Goal: Check status: Check status

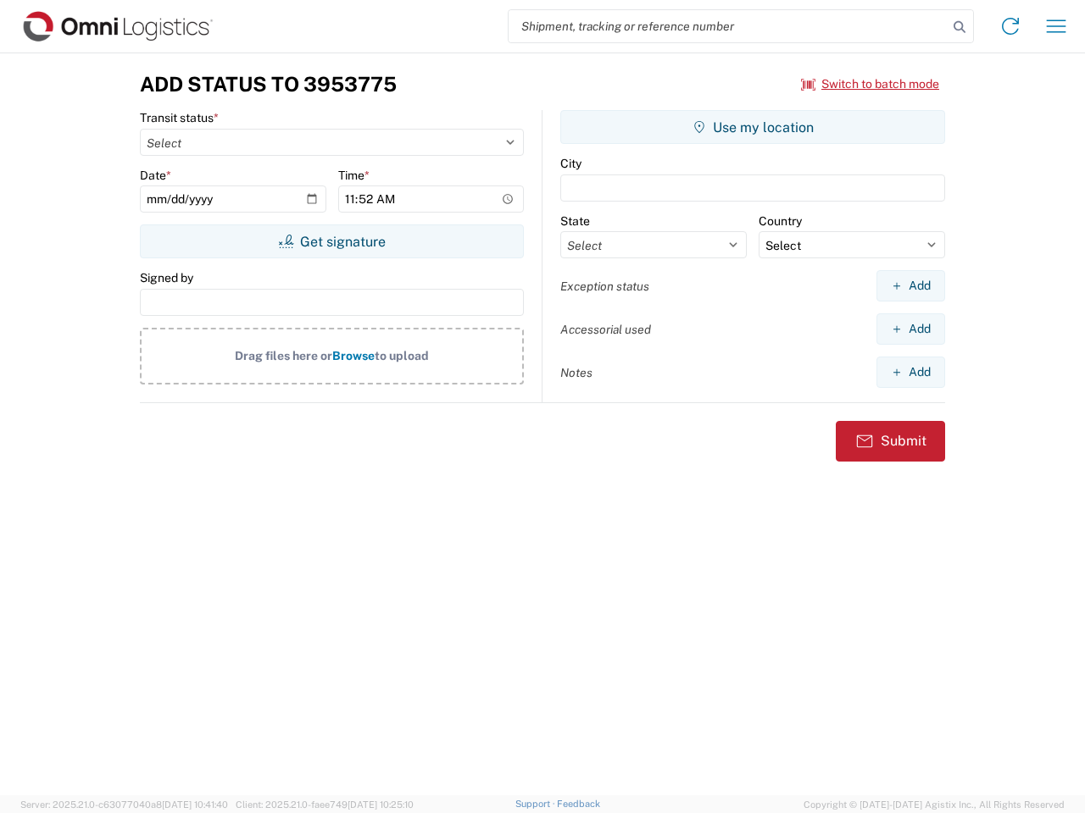
click at [728, 26] on input "search" at bounding box center [727, 26] width 439 height 32
click at [959, 27] on icon at bounding box center [959, 27] width 24 height 24
click at [1010, 26] on icon at bounding box center [1010, 26] width 27 height 27
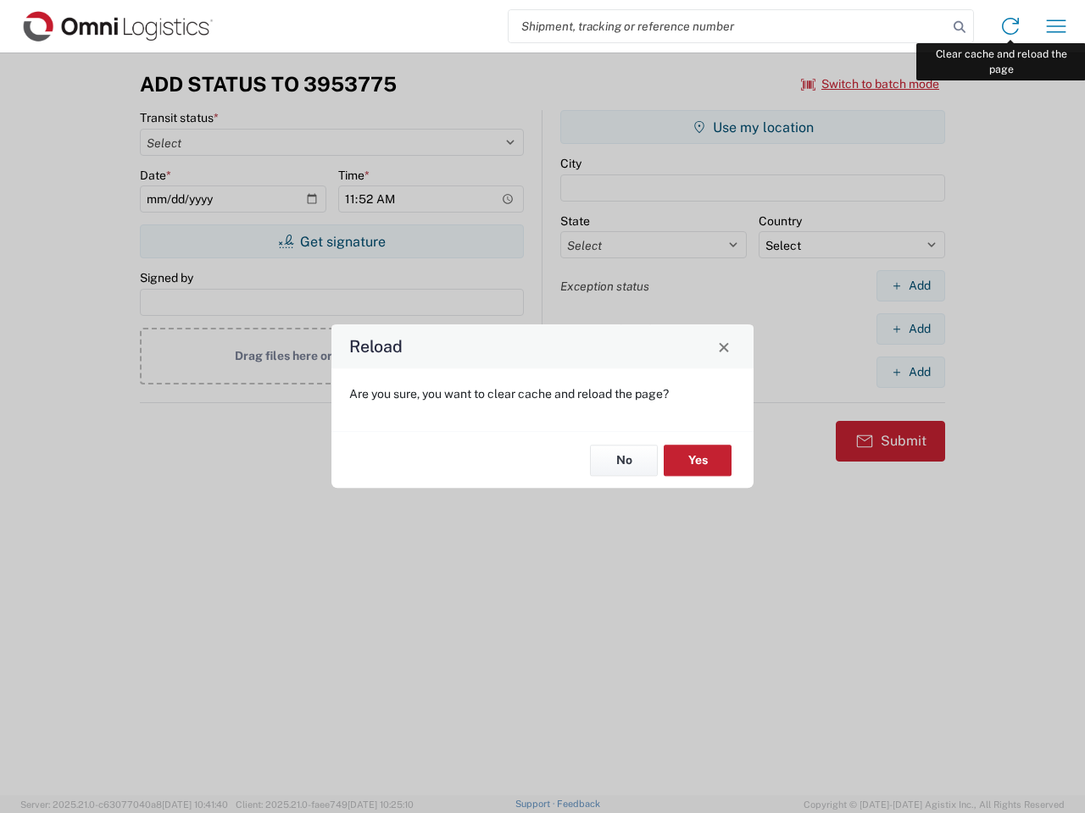
click at [1056, 26] on div "Reload Are you sure, you want to clear cache and reload the page? No Yes" at bounding box center [542, 406] width 1085 height 813
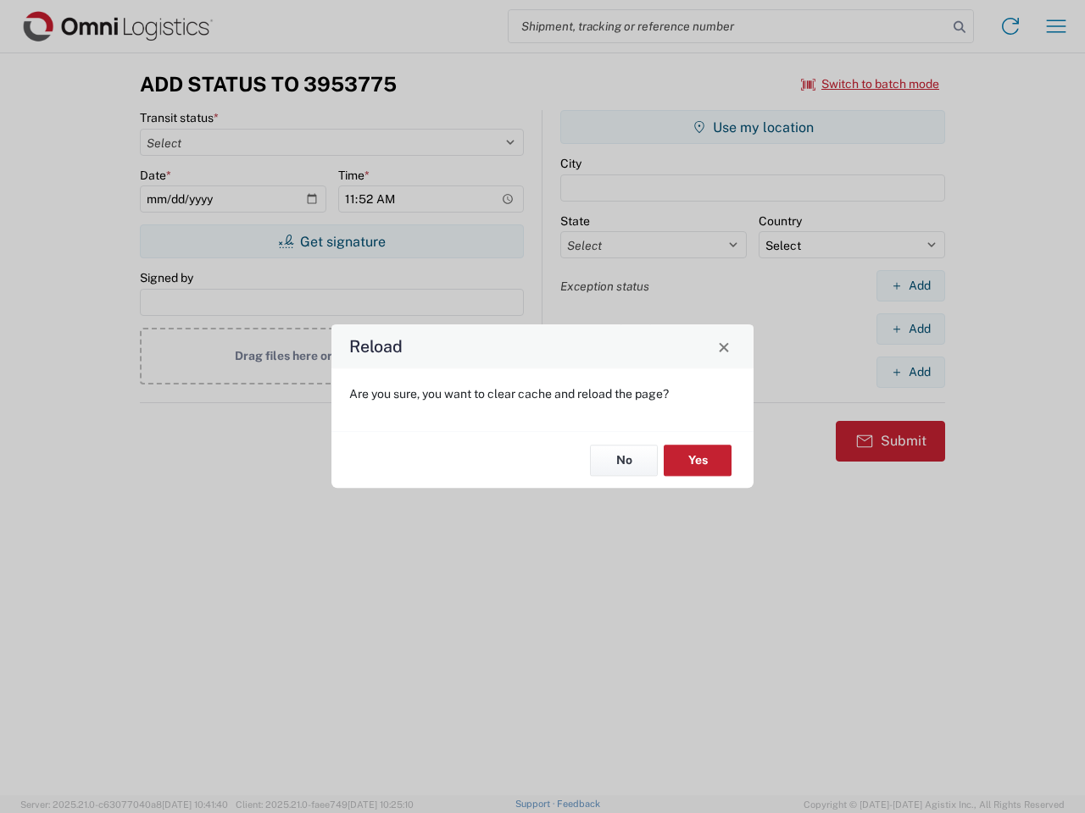
click at [870, 84] on div "Reload Are you sure, you want to clear cache and reload the page? No Yes" at bounding box center [542, 406] width 1085 height 813
click at [331, 242] on div "Reload Are you sure, you want to clear cache and reload the page? No Yes" at bounding box center [542, 406] width 1085 height 813
click at [752, 127] on div "Reload Are you sure, you want to clear cache and reload the page? No Yes" at bounding box center [542, 406] width 1085 height 813
click at [910, 286] on div "Reload Are you sure, you want to clear cache and reload the page? No Yes" at bounding box center [542, 406] width 1085 height 813
click at [910, 329] on div "Reload Are you sure, you want to clear cache and reload the page? No Yes" at bounding box center [542, 406] width 1085 height 813
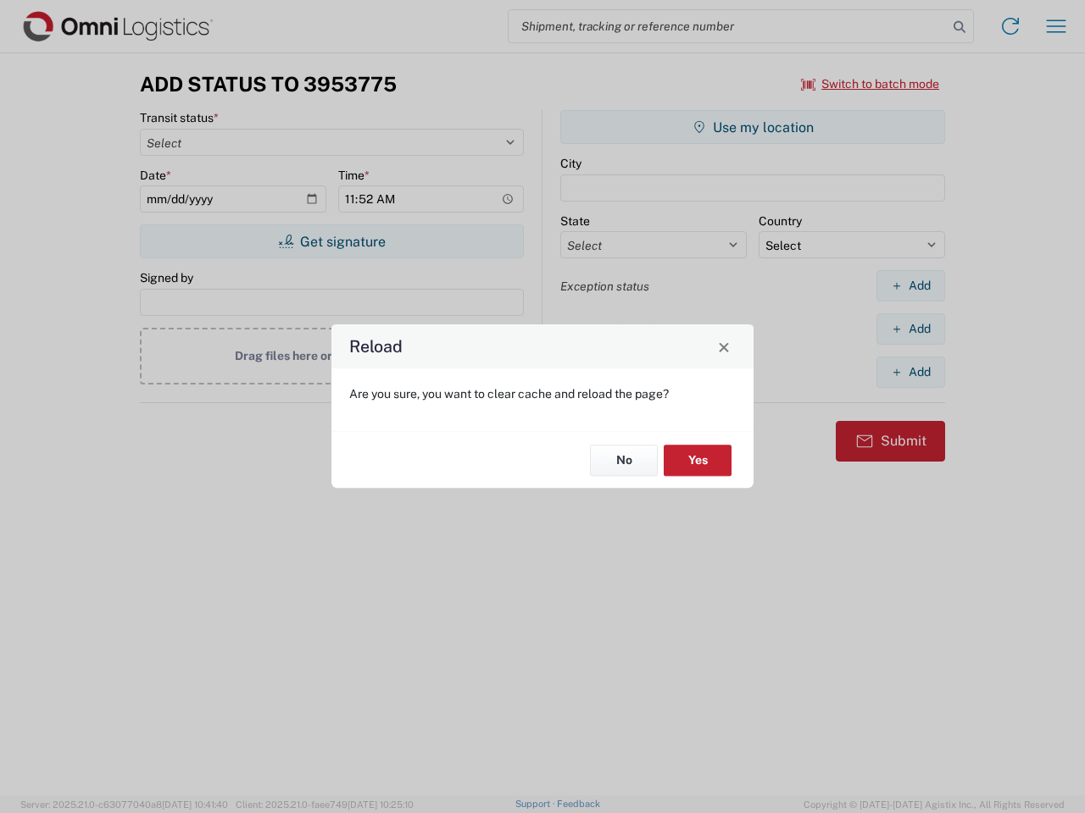
click at [910, 372] on div "Reload Are you sure, you want to clear cache and reload the page? No Yes" at bounding box center [542, 406] width 1085 height 813
